Goal: Information Seeking & Learning: Learn about a topic

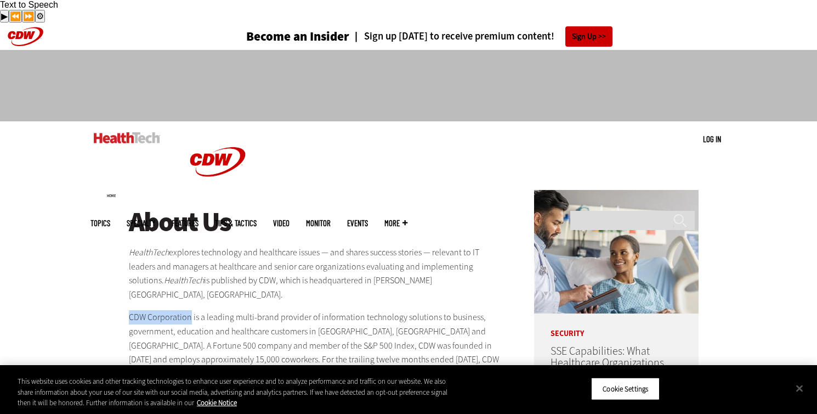
drag, startPoint x: 124, startPoint y: 276, endPoint x: 190, endPoint y: 278, distance: 65.9
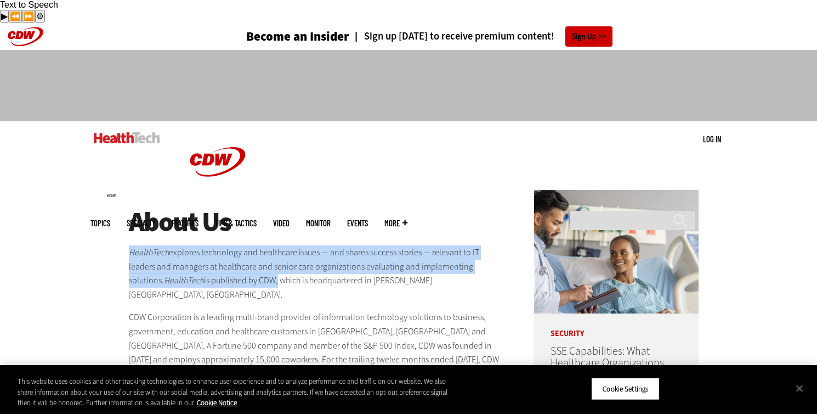
drag, startPoint x: 114, startPoint y: 228, endPoint x: 242, endPoint y: 254, distance: 130.4
copy p "HealthTech explores technology and healthcare issues — and shares success stori…"
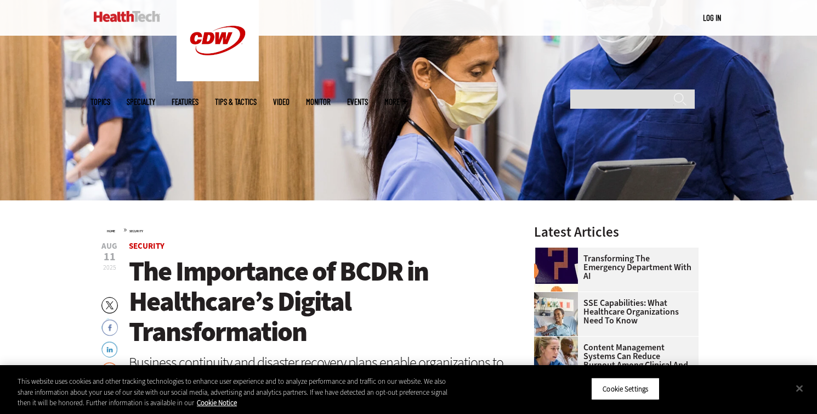
scroll to position [205, 0]
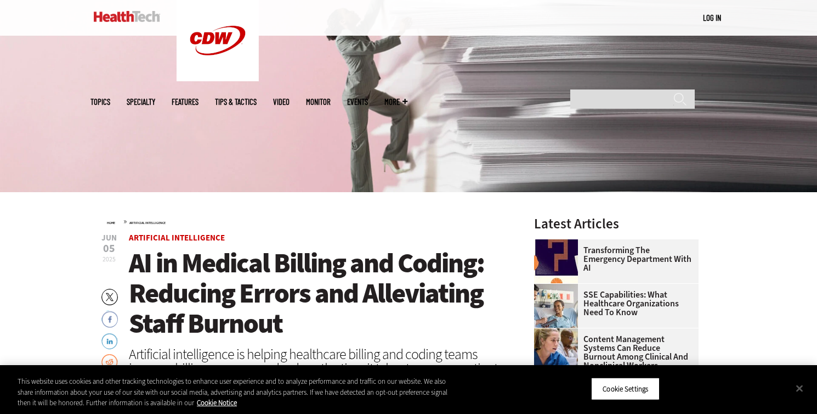
scroll to position [213, 0]
